Goal: Find specific page/section: Find specific page/section

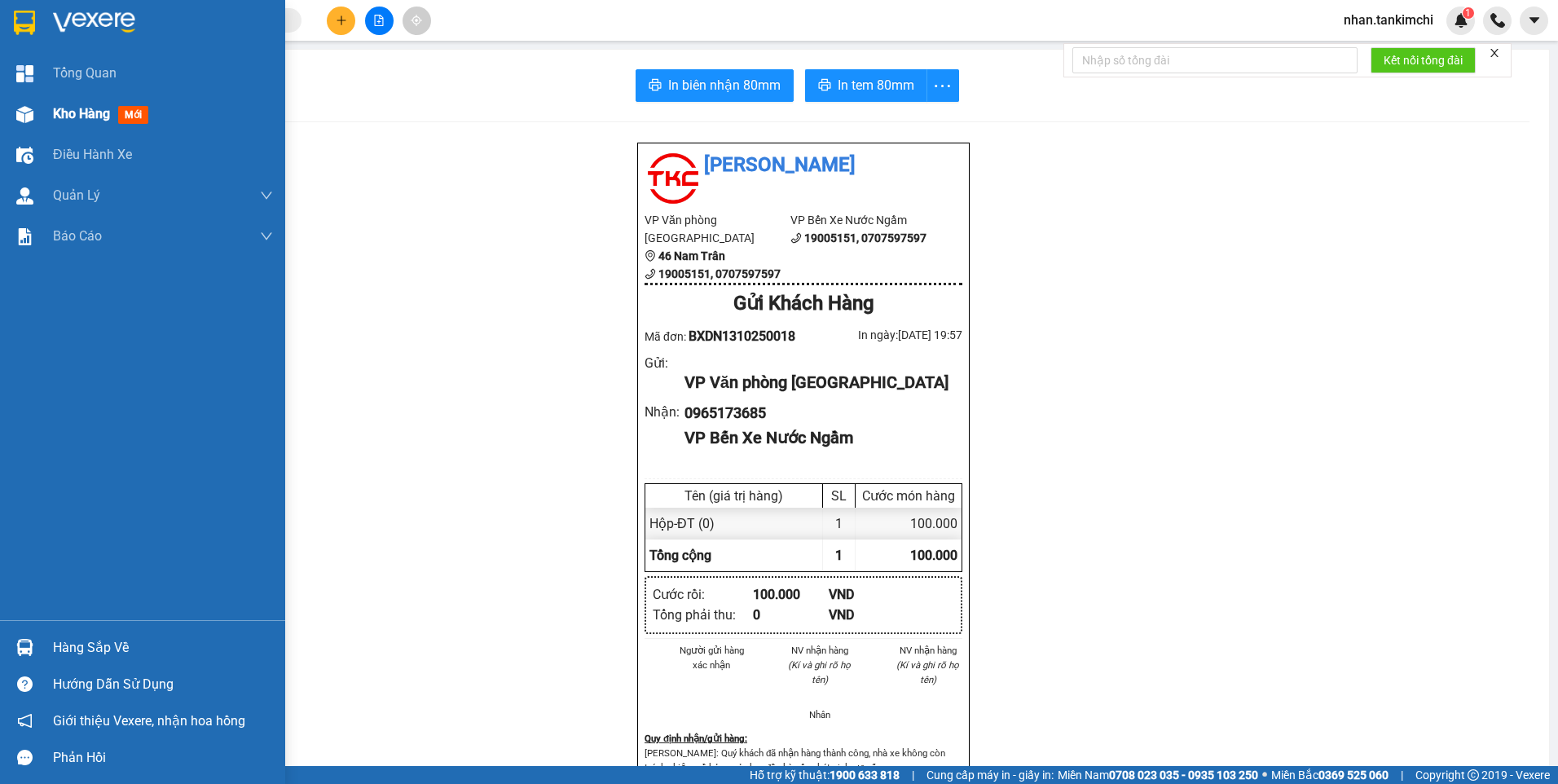
click at [74, 113] on span "Kho hàng" at bounding box center [81, 114] width 57 height 16
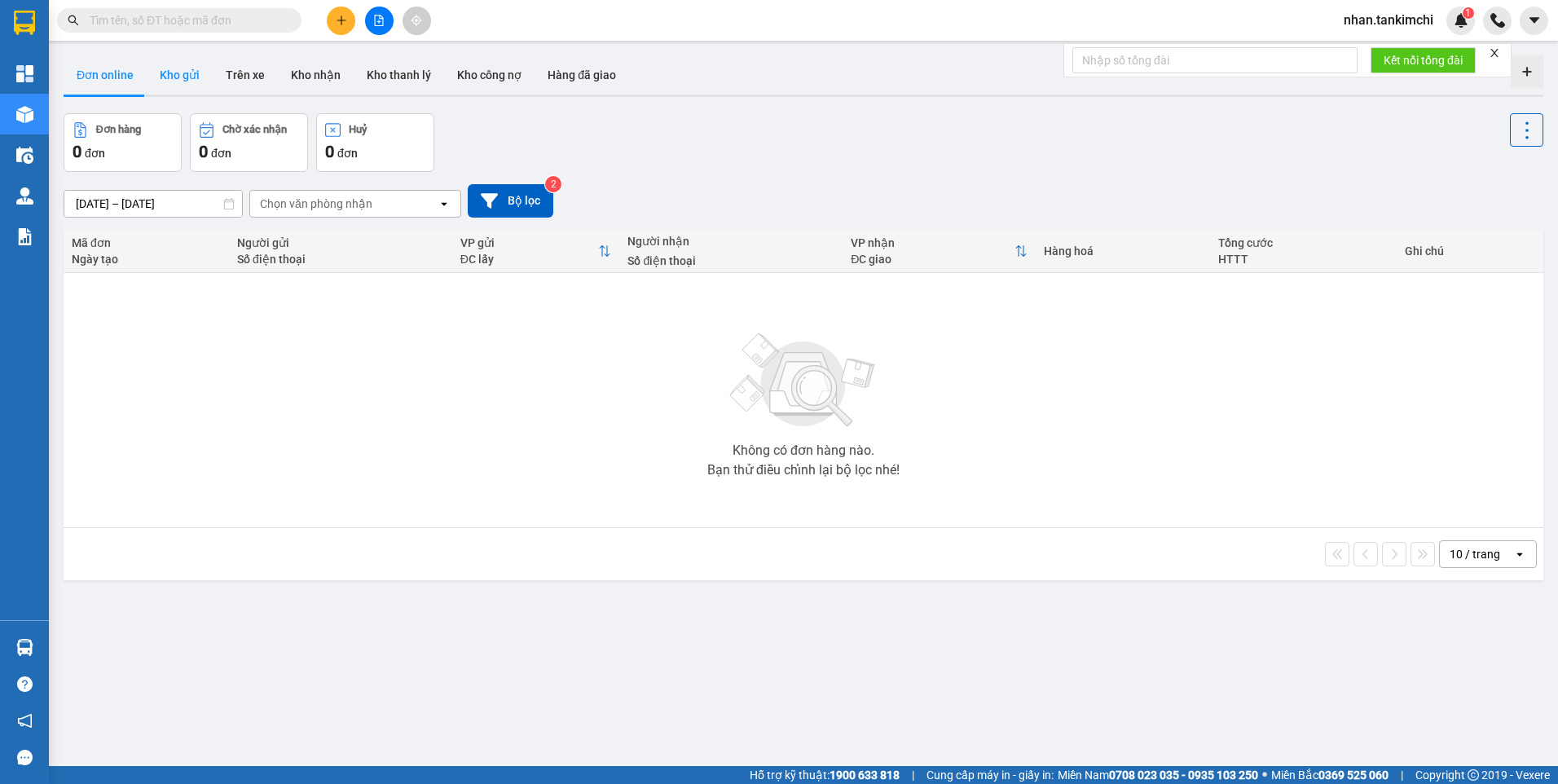
click at [189, 75] on button "Kho gửi" at bounding box center [179, 74] width 66 height 39
type input "11/10/2025 – 13/10/2025"
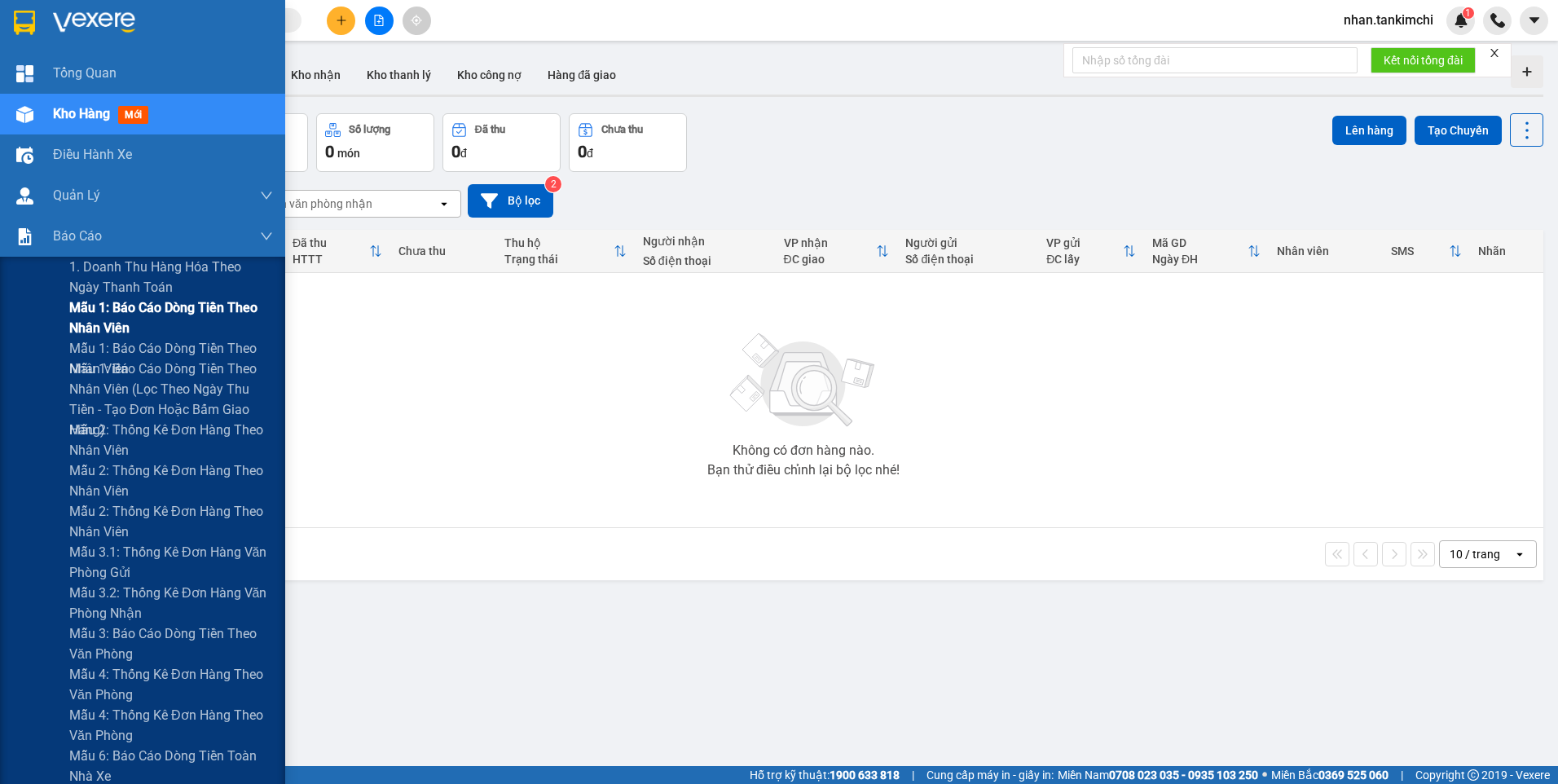
click at [97, 323] on span "Mẫu 1: Báo cáo dòng tiền theo nhân viên" at bounding box center [171, 318] width 204 height 41
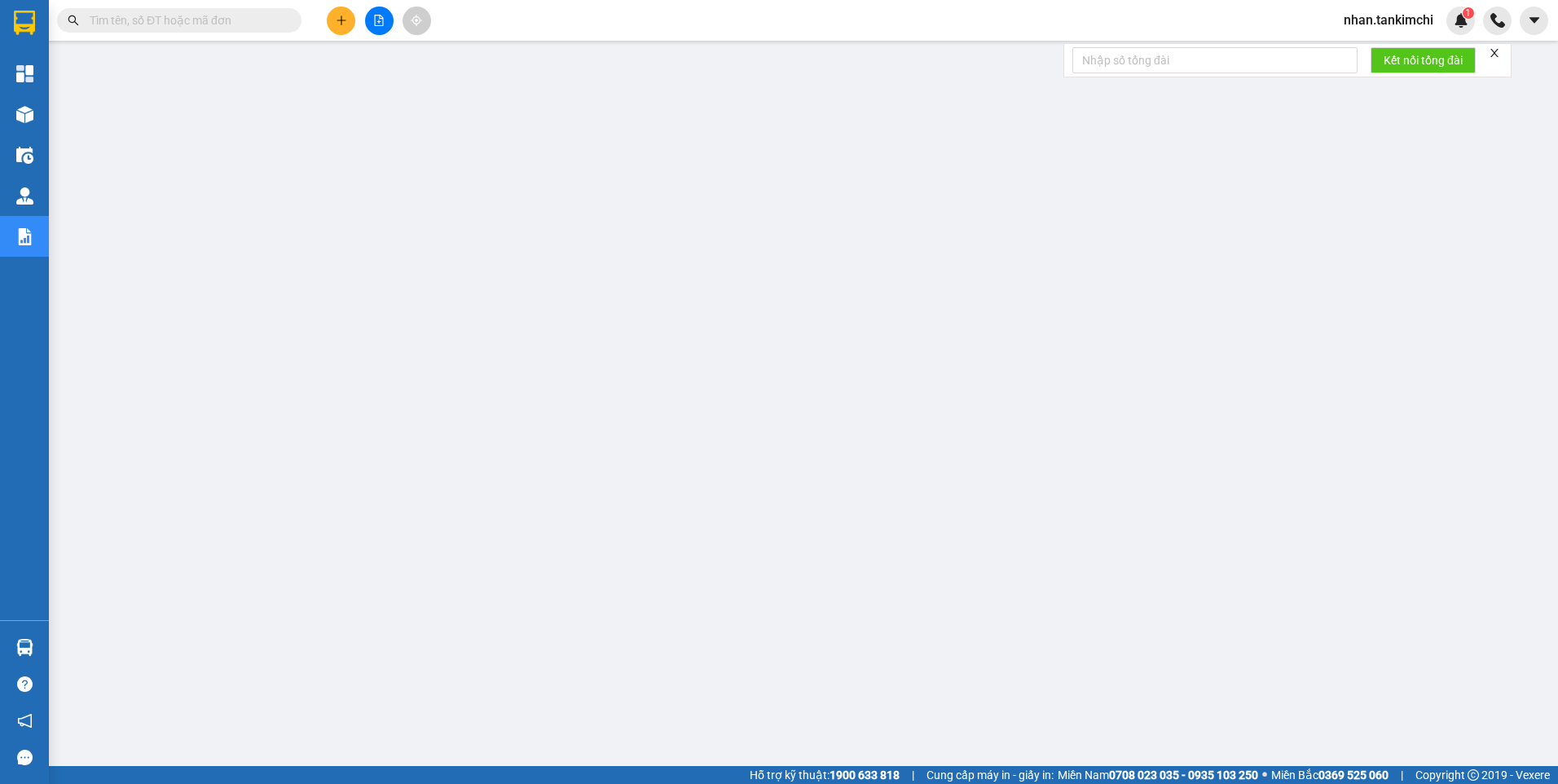
click at [1395, 24] on span "nhan.tankimchi" at bounding box center [1388, 20] width 115 height 20
